Goal: Task Accomplishment & Management: Manage account settings

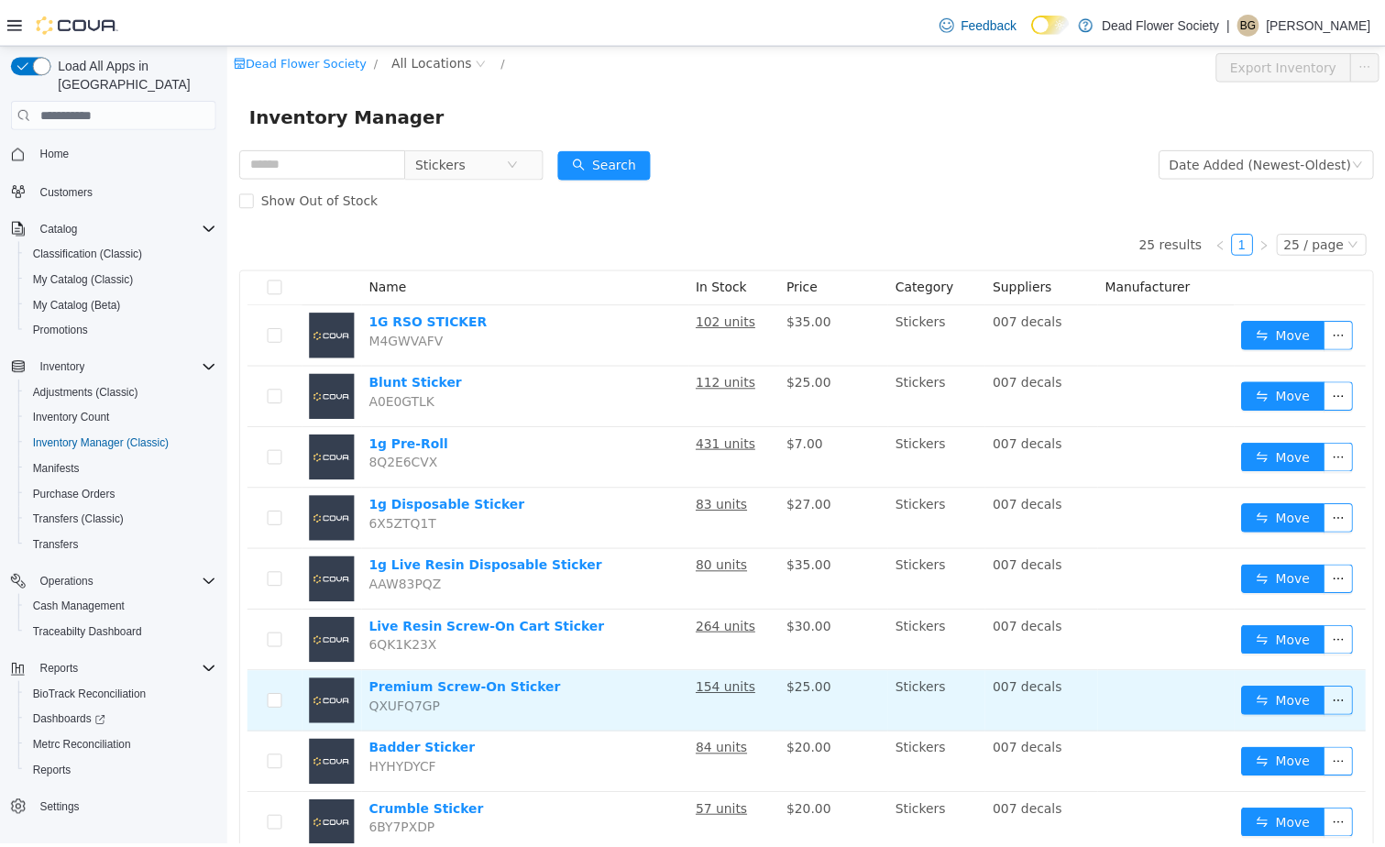
scroll to position [92, 0]
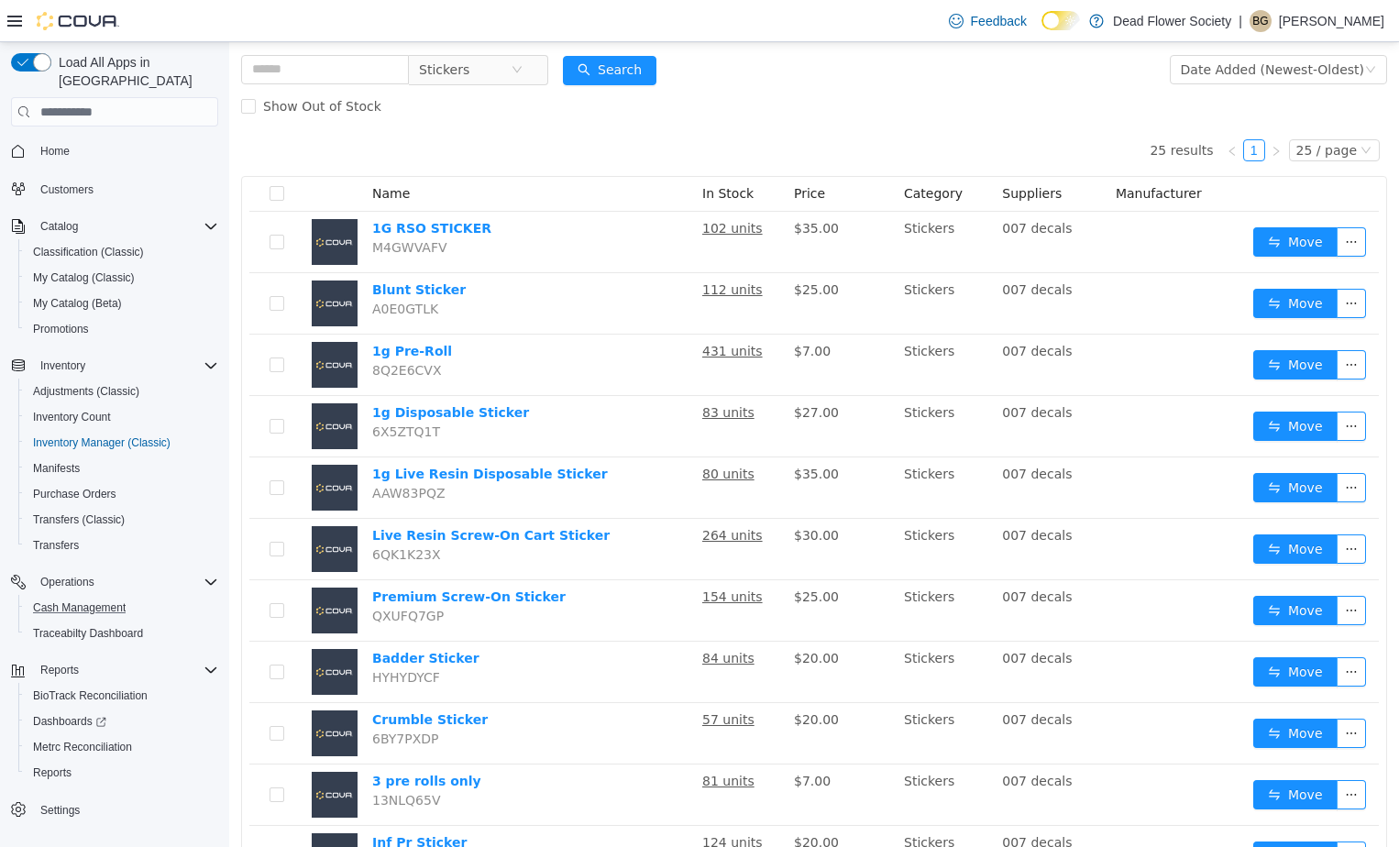
click at [62, 600] on button "Cash Management" at bounding box center [121, 608] width 207 height 26
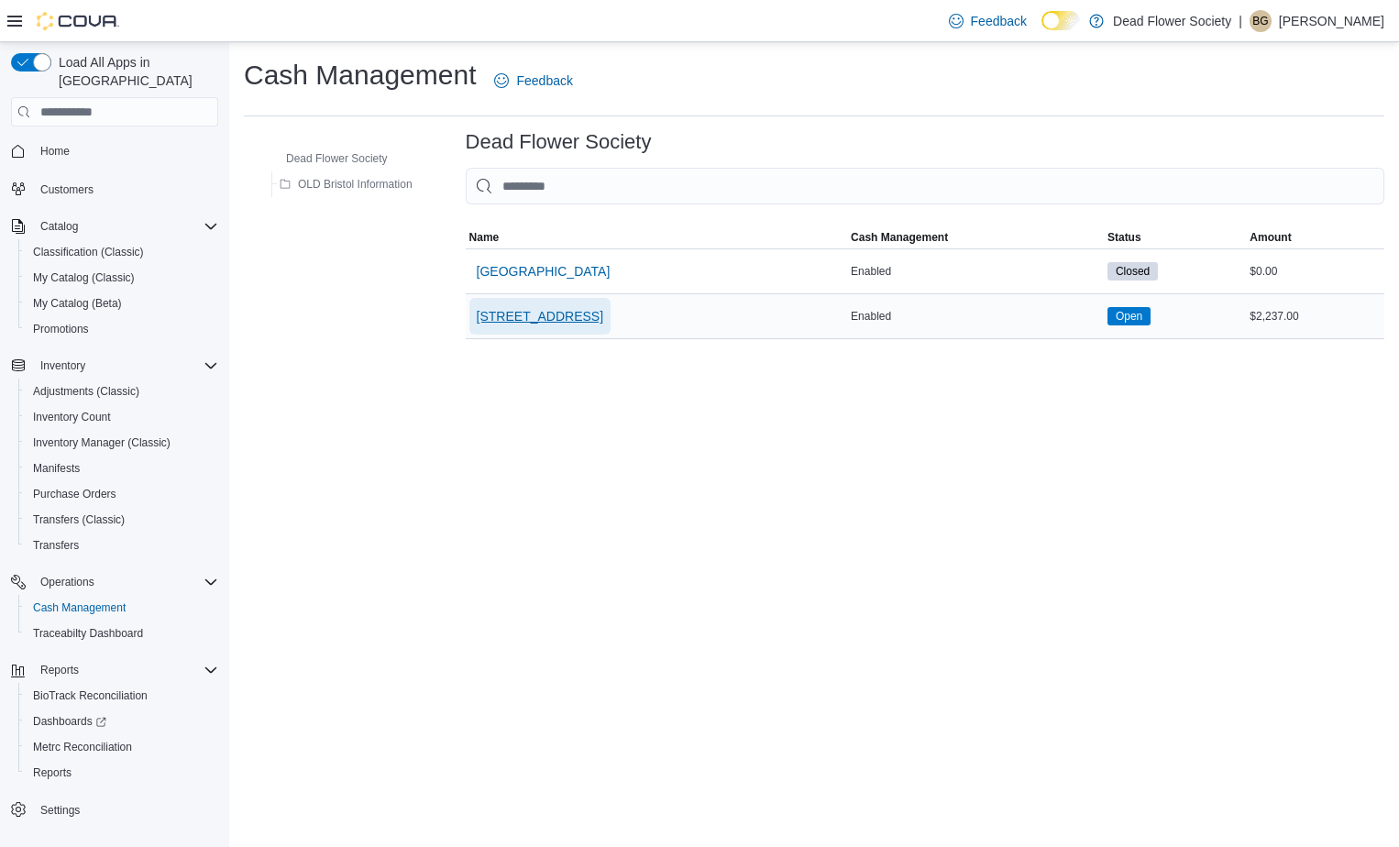
click at [547, 310] on span "[STREET_ADDRESS]" at bounding box center [540, 316] width 126 height 18
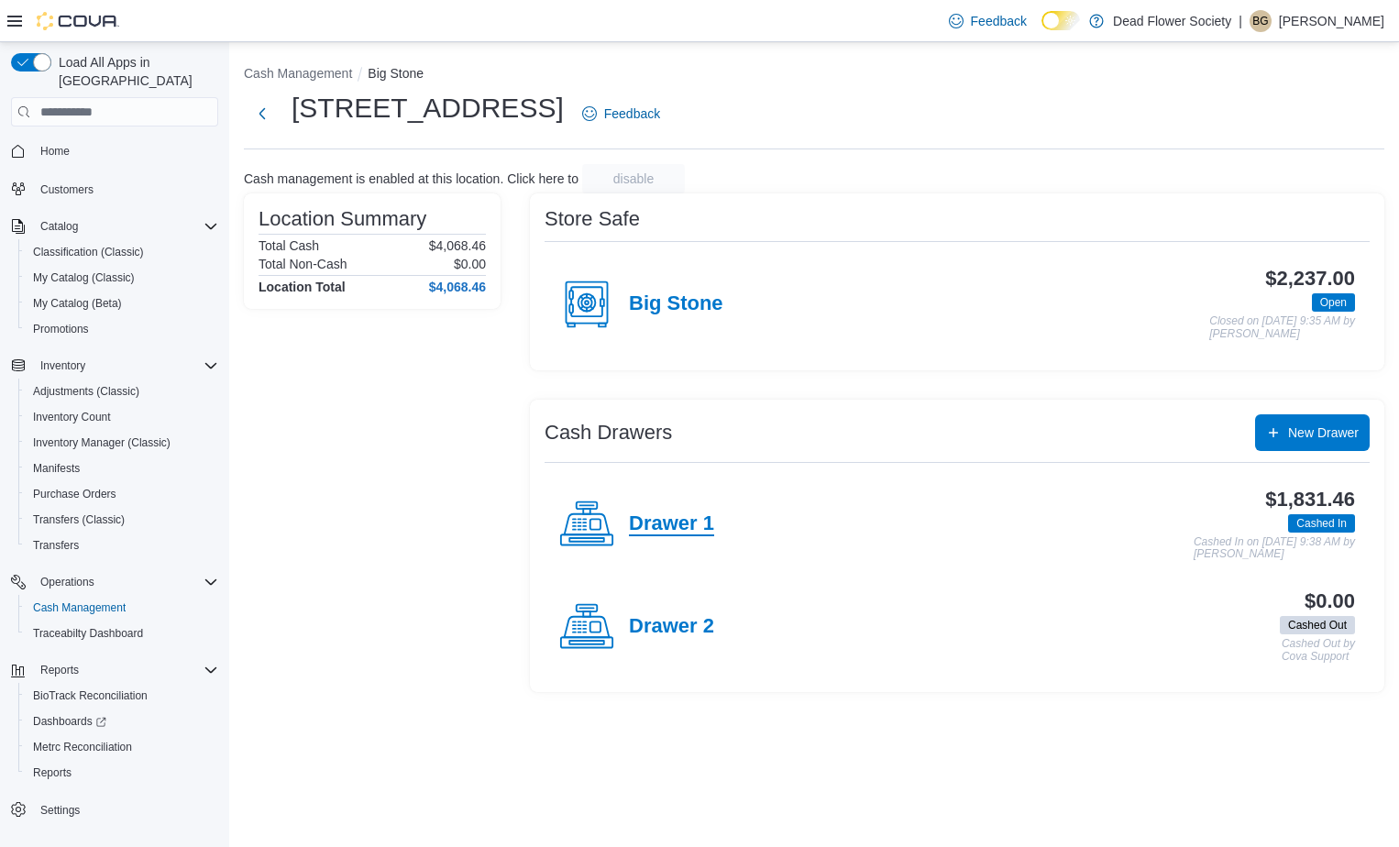
click at [685, 528] on h4 "Drawer 1" at bounding box center [671, 524] width 85 height 24
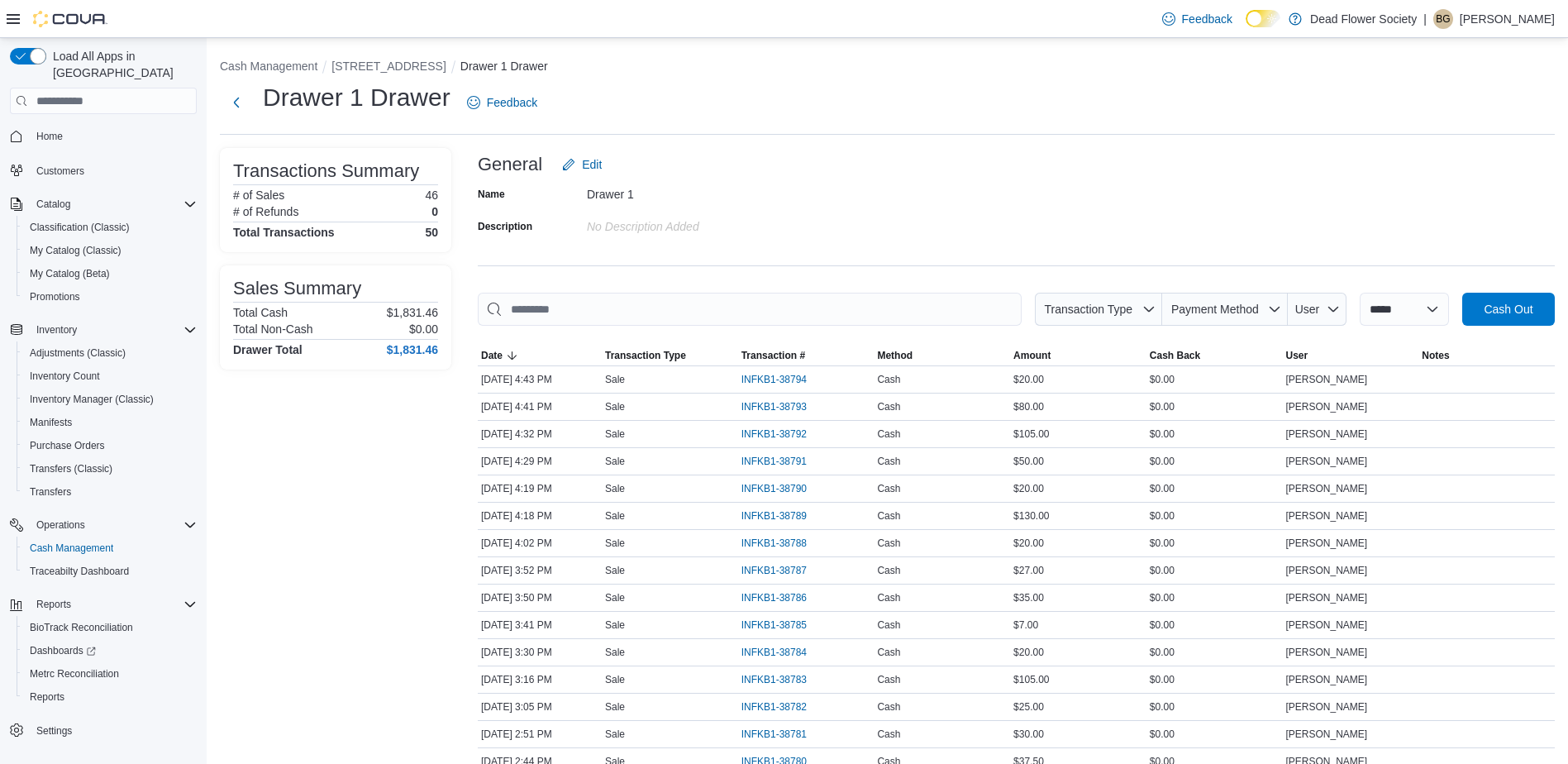
click at [1261, 28] on p "[PERSON_NAME]" at bounding box center [1506, 19] width 95 height 20
click at [1261, 159] on span "Sign Out" at bounding box center [1447, 161] width 44 height 16
